Goal: Find specific page/section: Find specific page/section

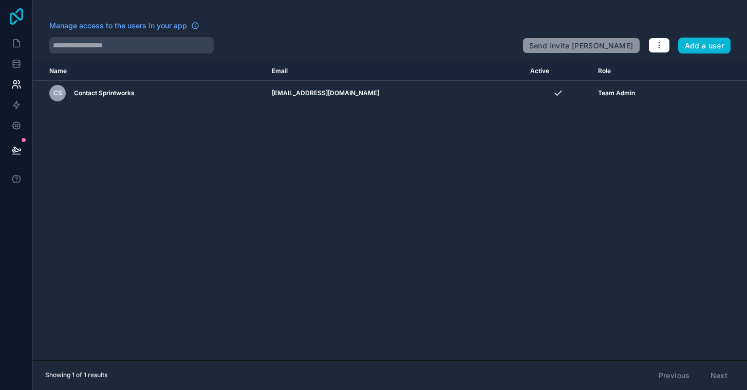
click at [22, 16] on icon at bounding box center [16, 16] width 13 height 16
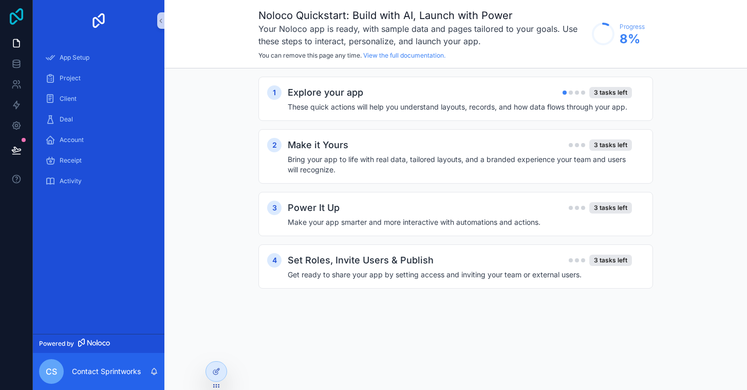
click at [16, 16] on icon at bounding box center [16, 16] width 13 height 16
